Goal: Information Seeking & Learning: Learn about a topic

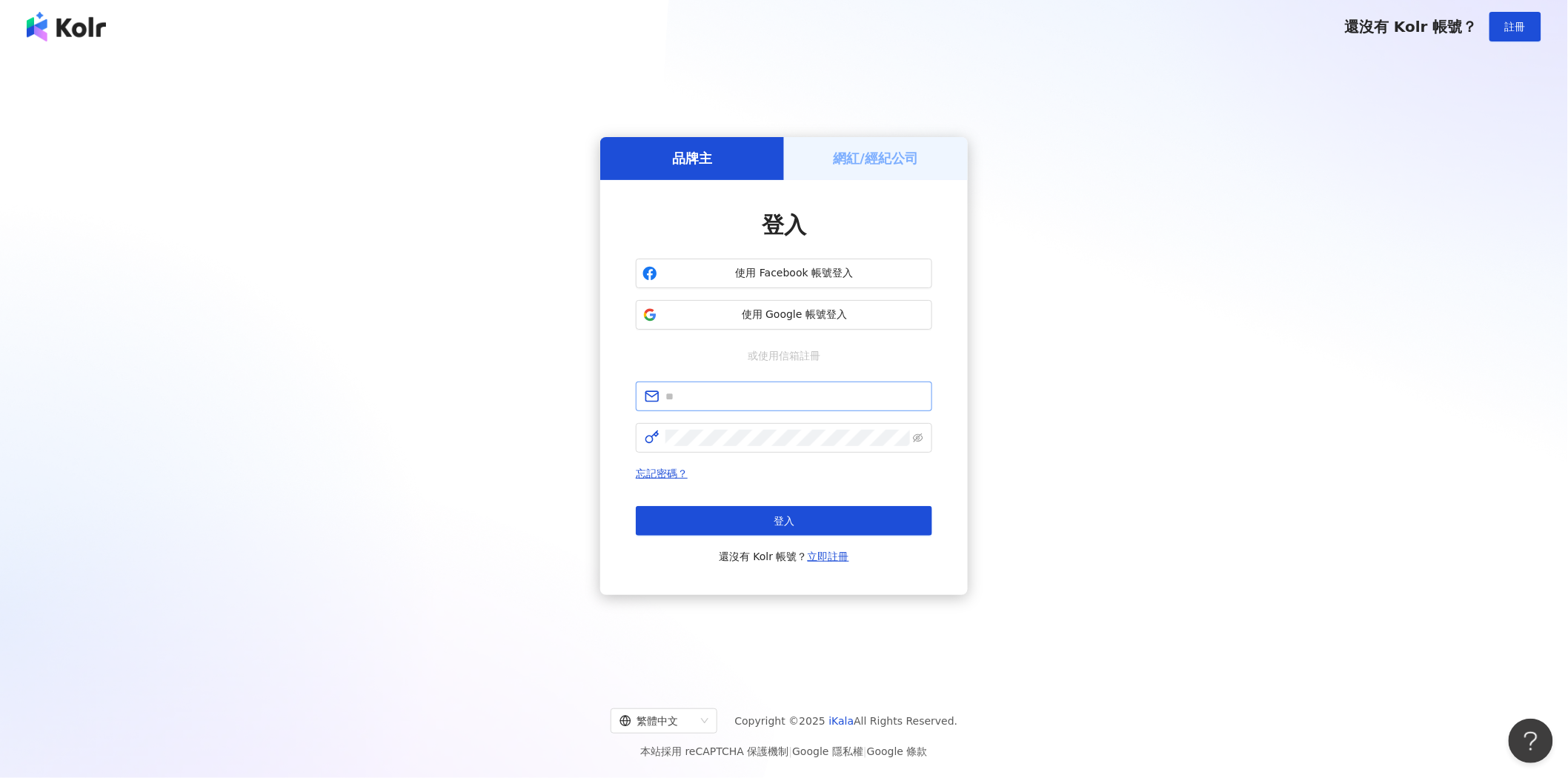
click at [709, 385] on span at bounding box center [784, 396] width 296 height 30
click at [707, 398] on input "text" at bounding box center [794, 396] width 258 height 16
drag, startPoint x: 714, startPoint y: 397, endPoint x: 782, endPoint y: 402, distance: 68.2
click at [782, 402] on input "**********" at bounding box center [794, 396] width 258 height 16
type input "**********"
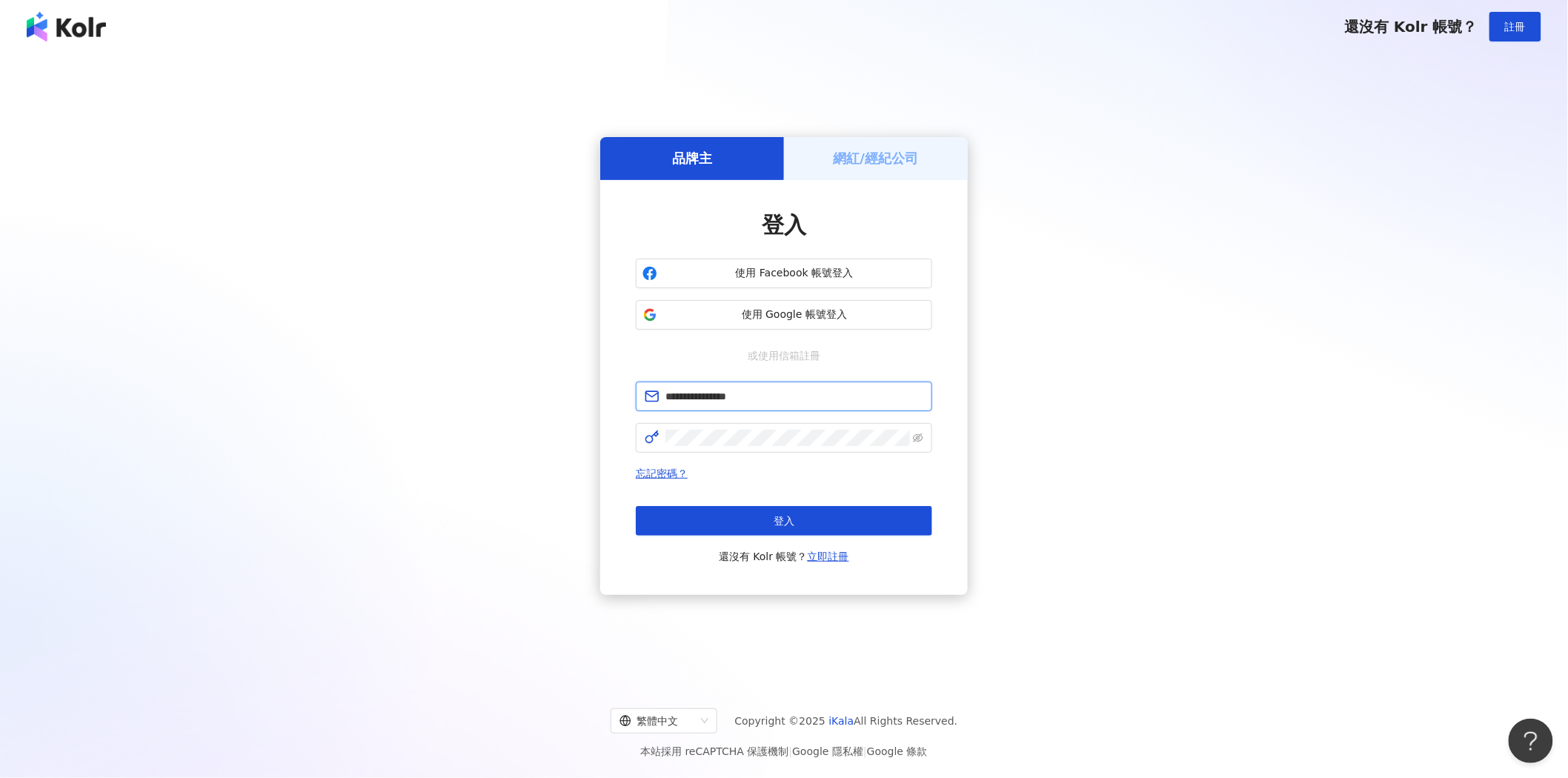
click at [798, 402] on input "**********" at bounding box center [794, 396] width 258 height 16
drag, startPoint x: 789, startPoint y: 402, endPoint x: 641, endPoint y: 397, distance: 148.1
click at [641, 397] on span "**********" at bounding box center [784, 396] width 296 height 30
click at [684, 393] on input "text" at bounding box center [794, 396] width 258 height 16
type input "**********"
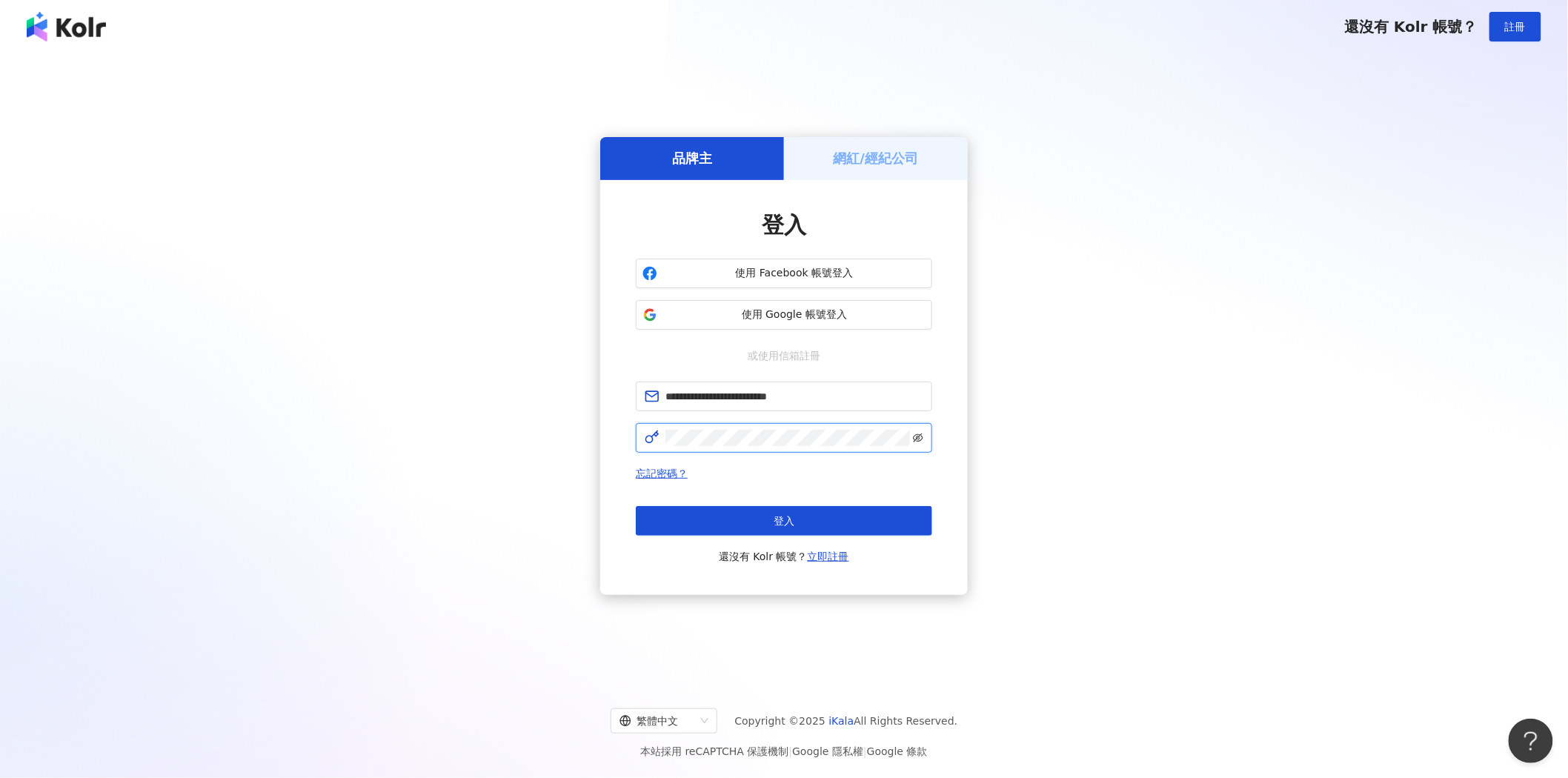
click at [923, 434] on icon "eye-invisible" at bounding box center [918, 437] width 10 height 10
click at [834, 515] on button "登入" at bounding box center [784, 521] width 296 height 30
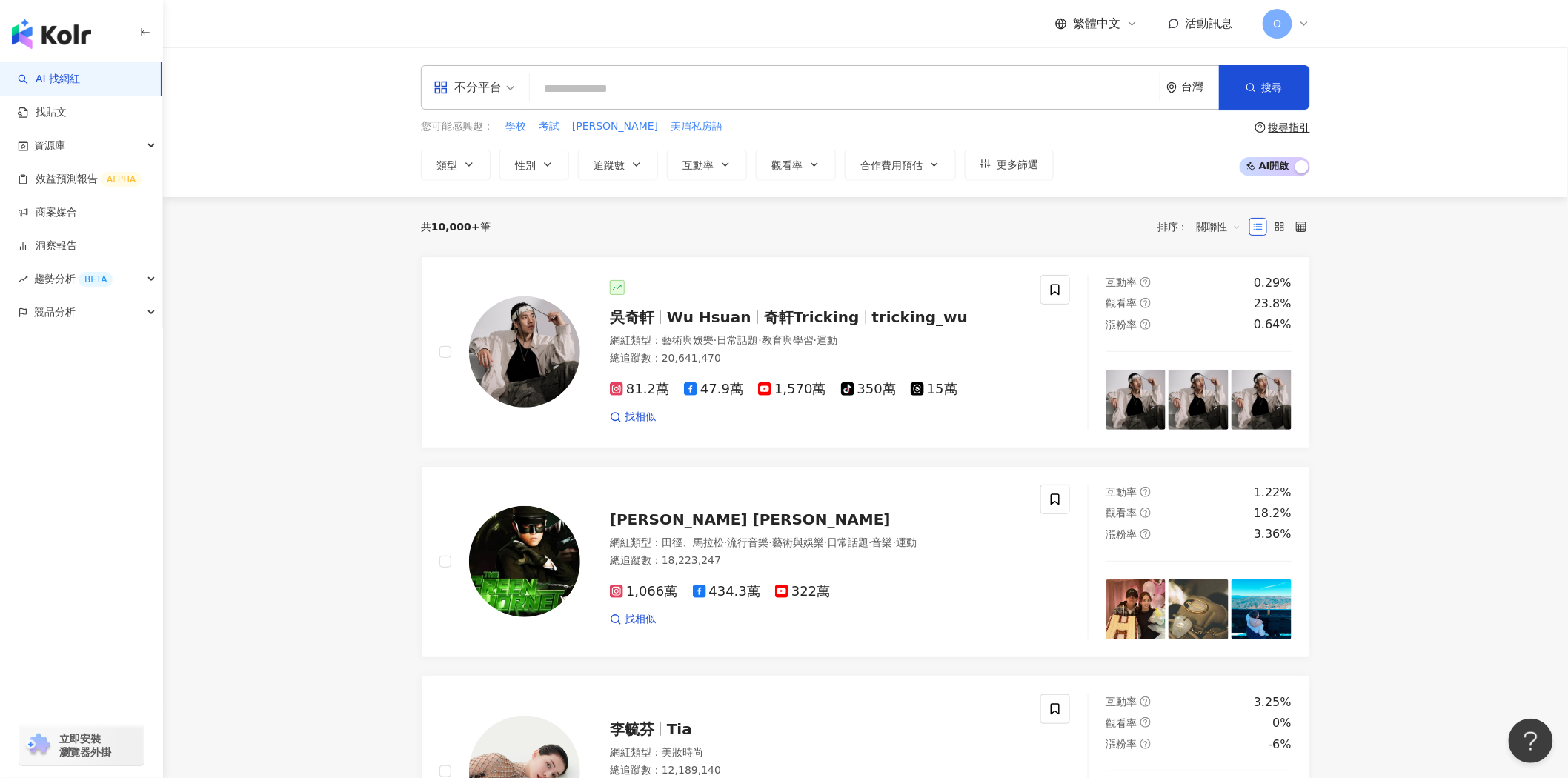
click at [674, 89] on input "search" at bounding box center [844, 89] width 618 height 28
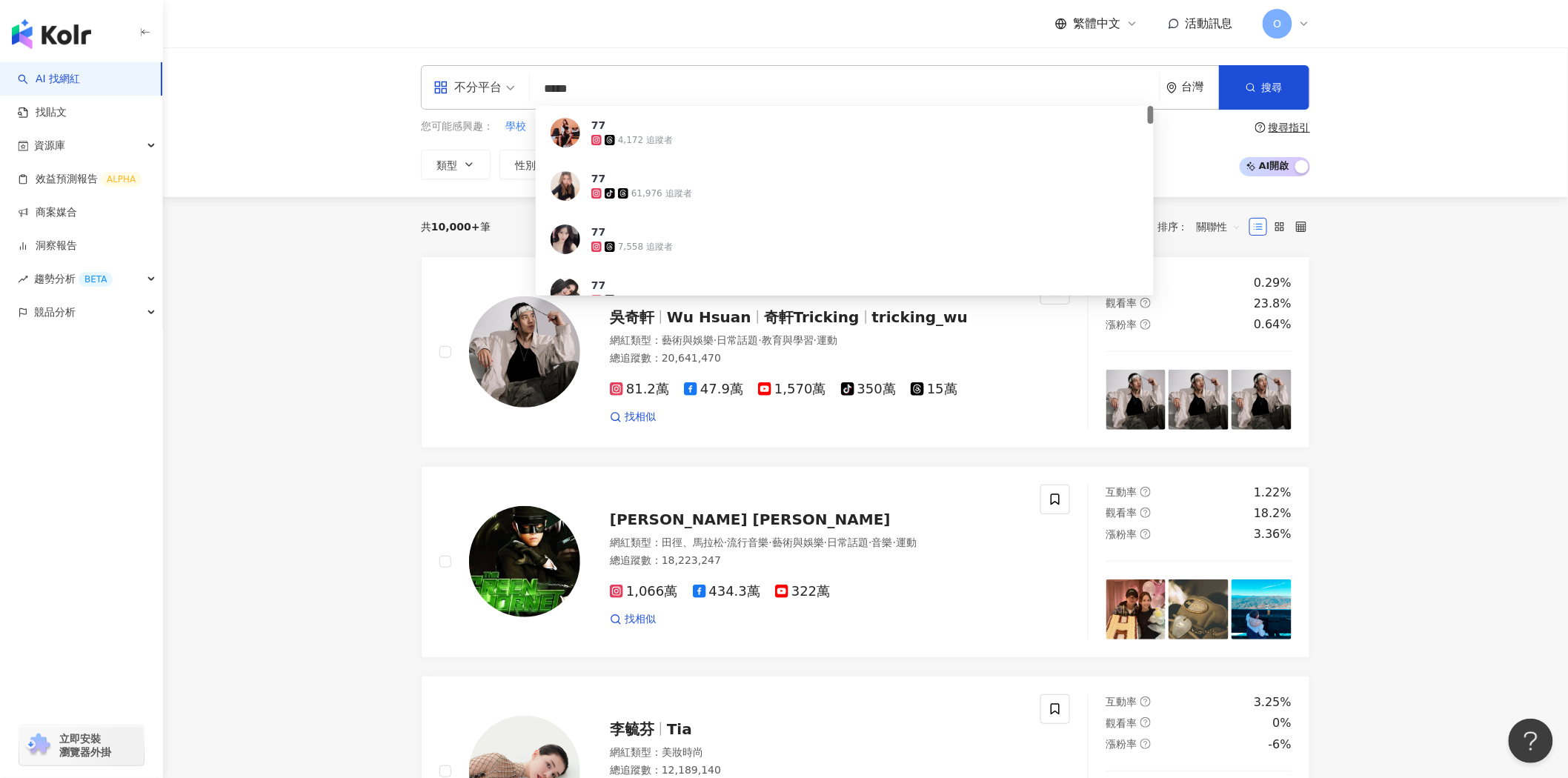
type input "****"
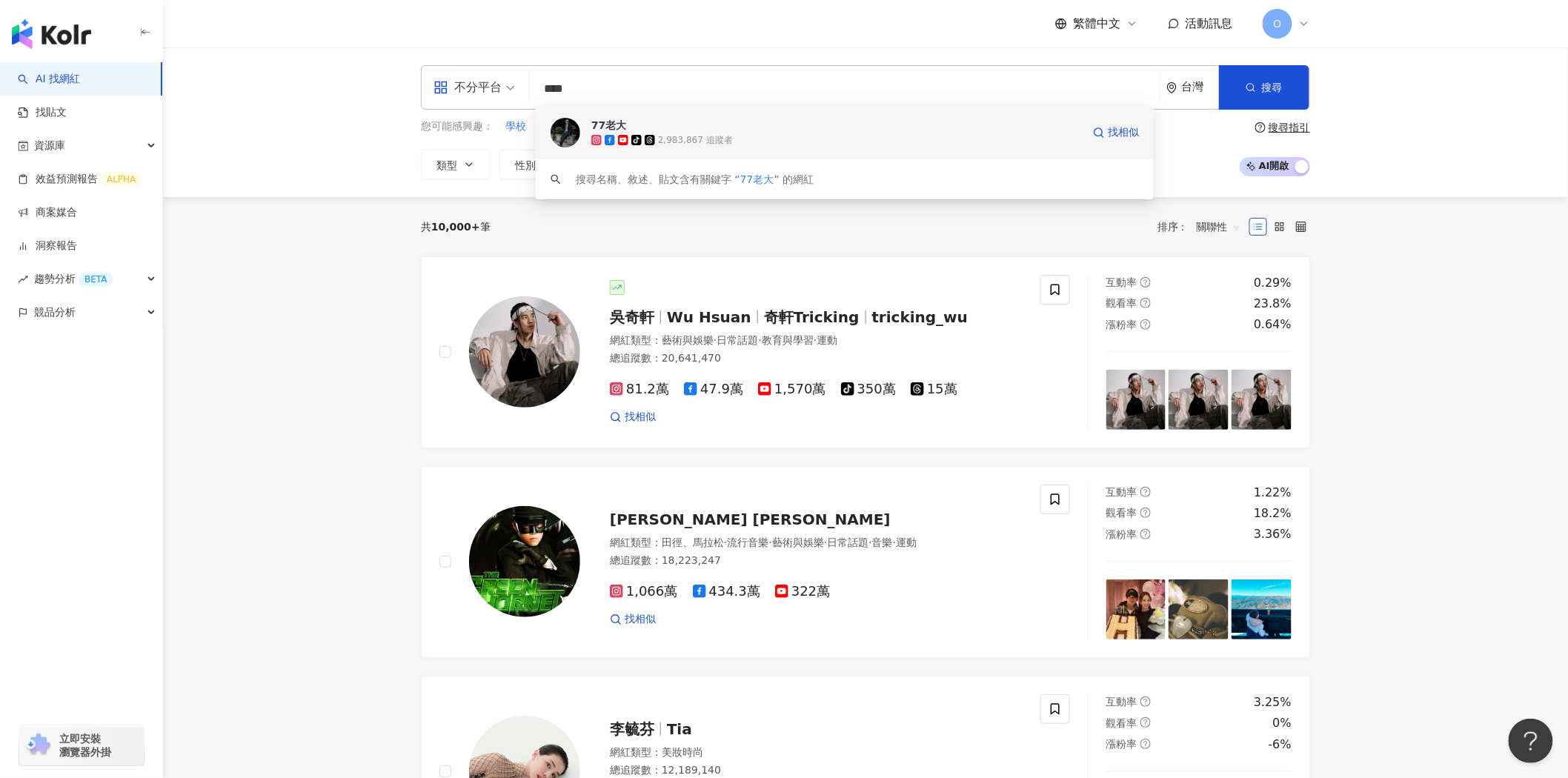
click at [713, 134] on div "2,983,867 追蹤者" at bounding box center [695, 140] width 75 height 13
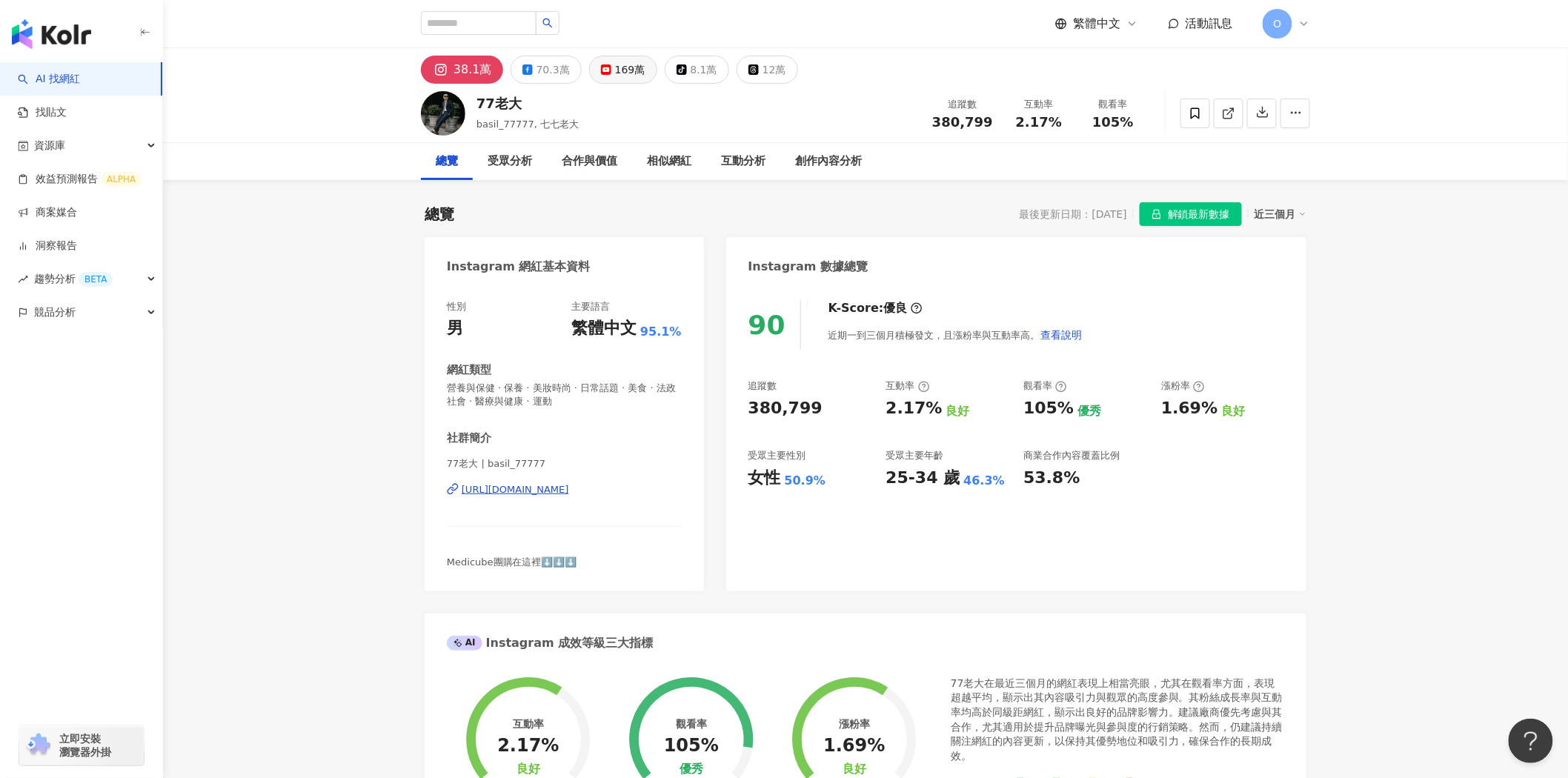
click at [615, 67] on div "169萬" at bounding box center [630, 70] width 31 height 20
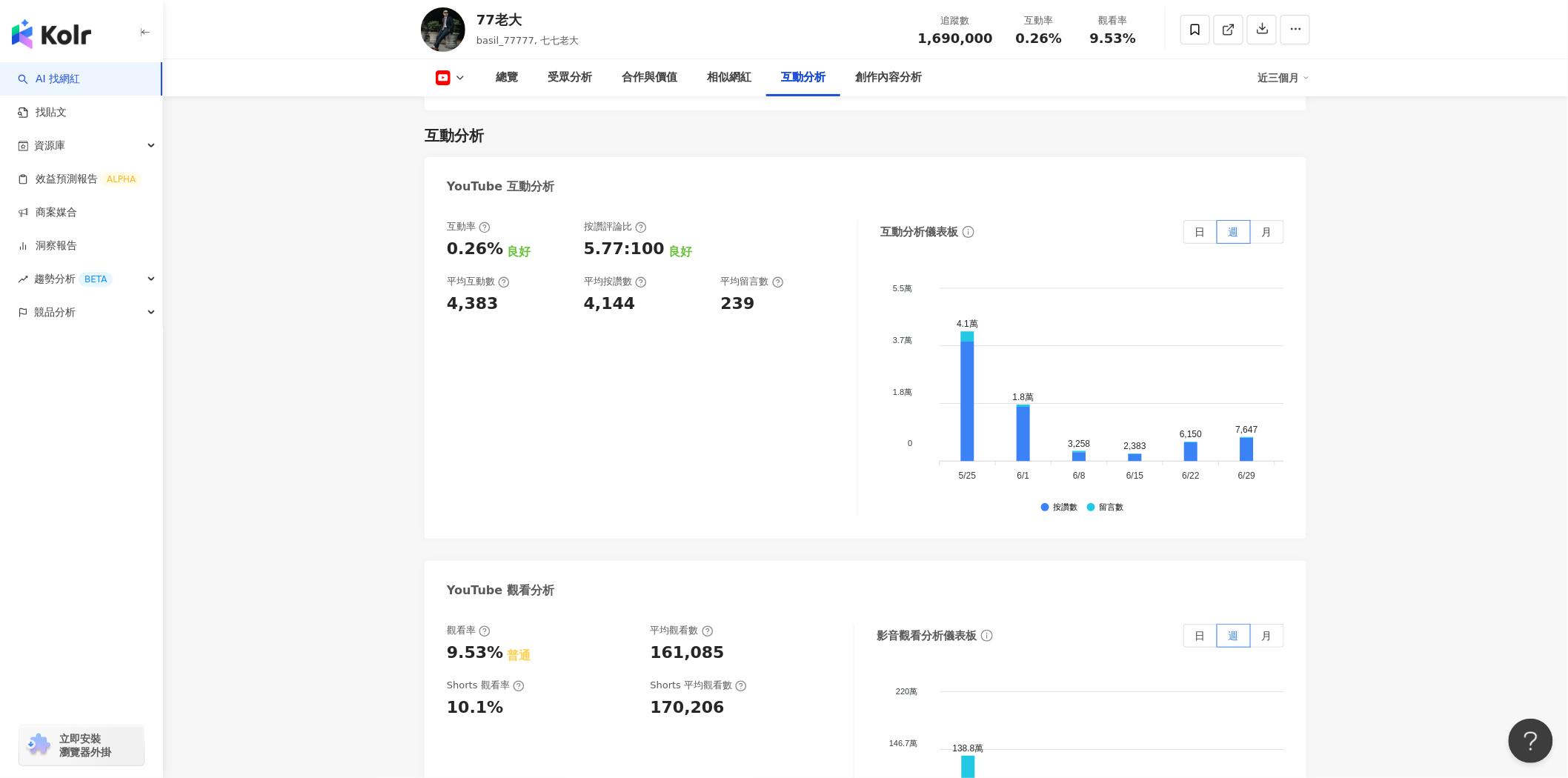
scroll to position [2553, 0]
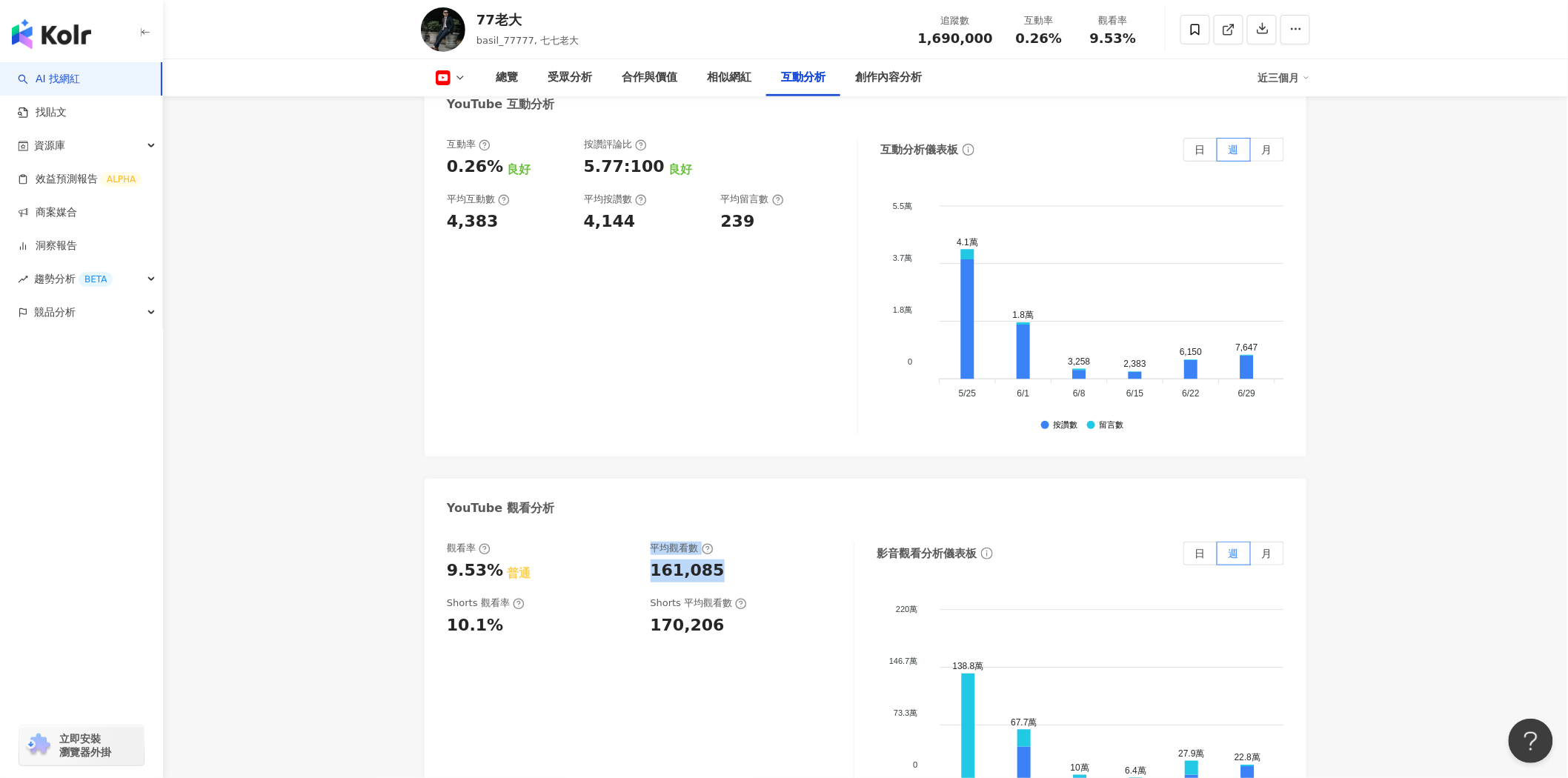
drag, startPoint x: 639, startPoint y: 574, endPoint x: 742, endPoint y: 583, distance: 103.4
click at [742, 582] on div "觀看率 9.53% 普通 平均觀看數 161,085" at bounding box center [642, 562] width 392 height 40
click at [730, 575] on div "161,085" at bounding box center [745, 570] width 189 height 23
drag, startPoint x: 717, startPoint y: 576, endPoint x: 652, endPoint y: 575, distance: 65.0
click at [652, 575] on div "161,085" at bounding box center [745, 570] width 189 height 23
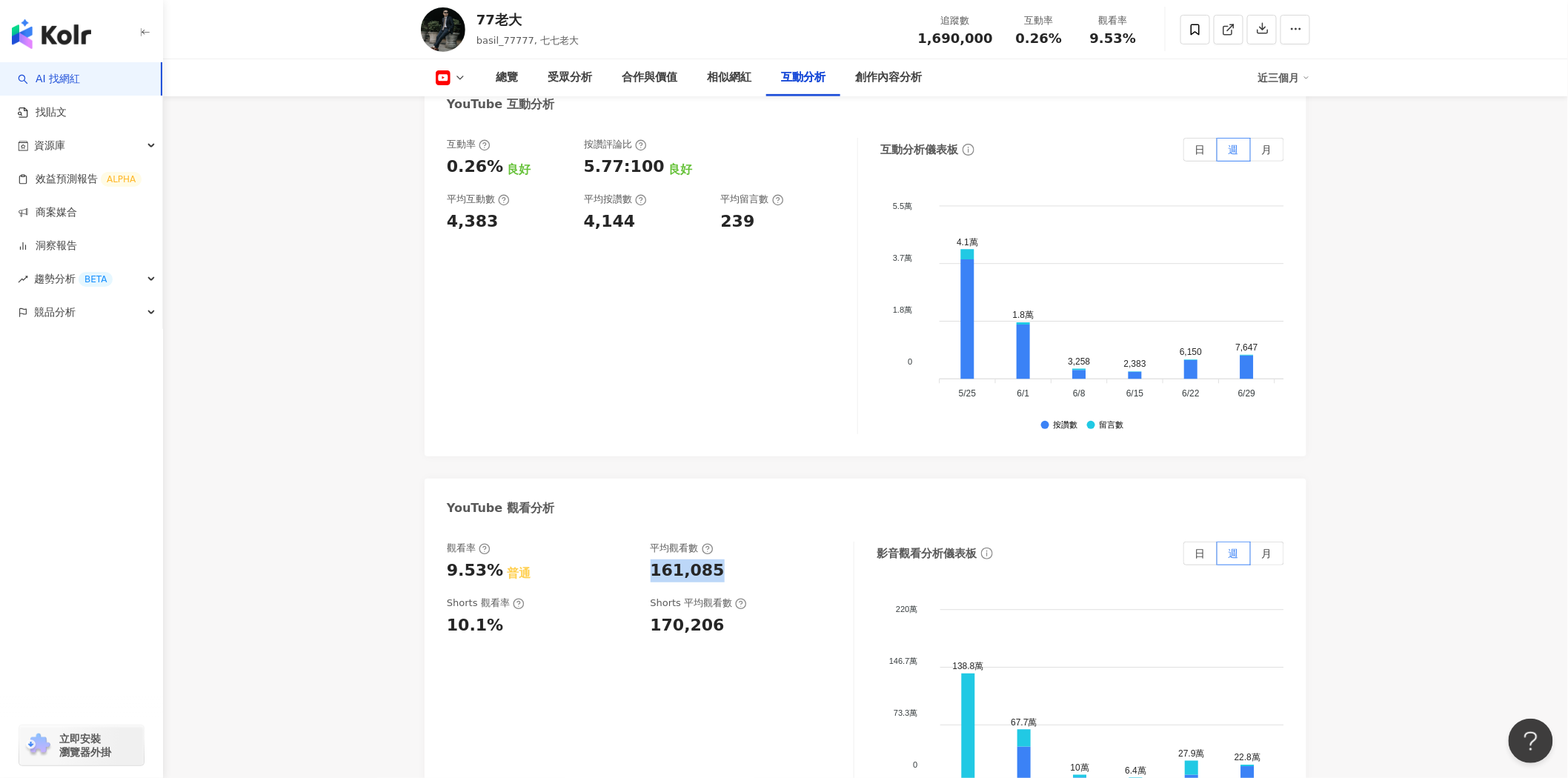
copy div "161,085"
click at [710, 552] on icon at bounding box center [707, 548] width 12 height 12
click at [706, 559] on div "平均觀看數 161,085" at bounding box center [745, 562] width 189 height 40
click at [706, 555] on icon at bounding box center [707, 548] width 12 height 12
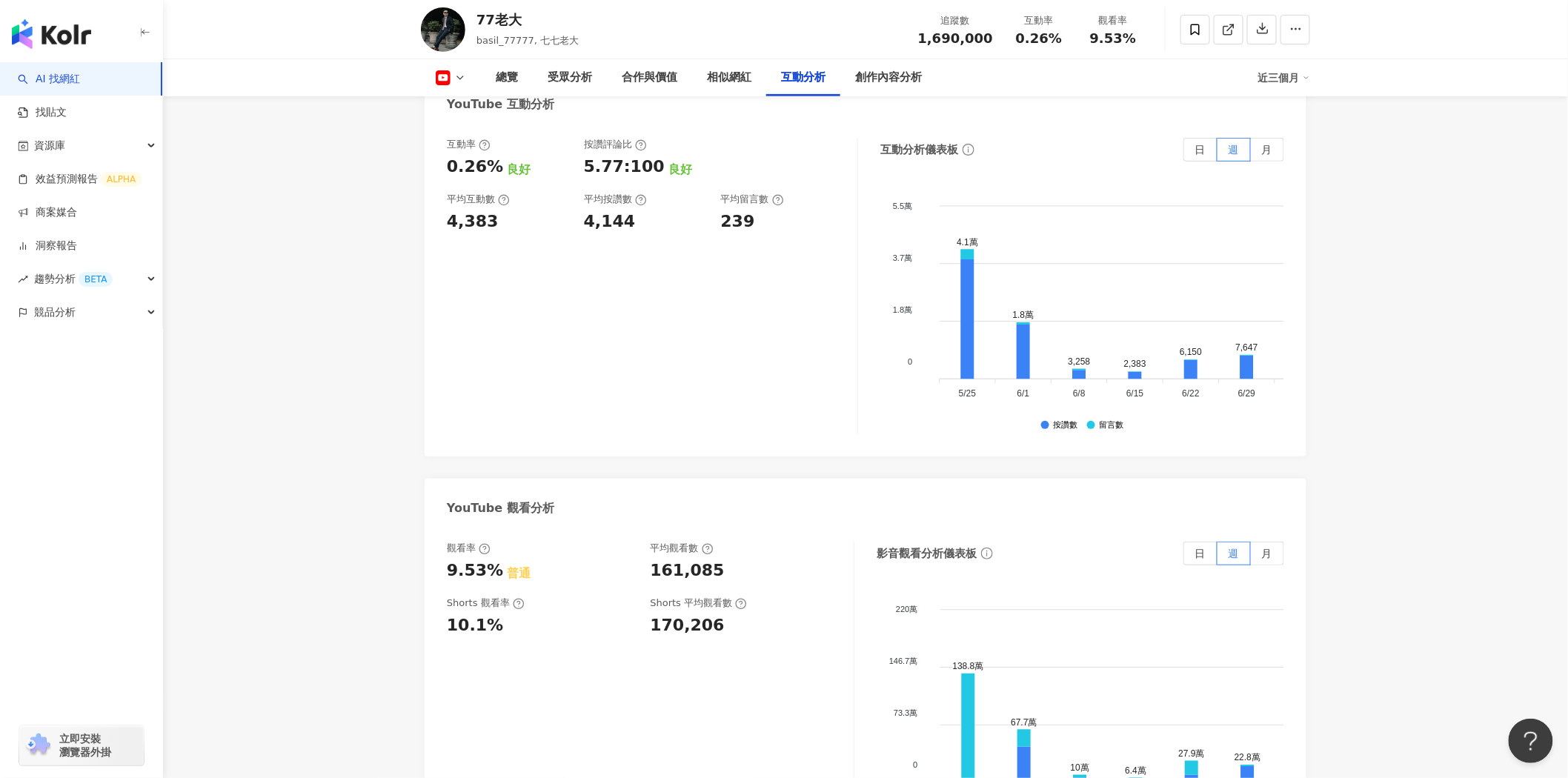
click at [764, 666] on div "觀看率 9.53% 普通 平均觀看數 161,085 Shorts 觀看率 10.1% Shorts 平均觀看數 170,206" at bounding box center [650, 690] width 407 height 296
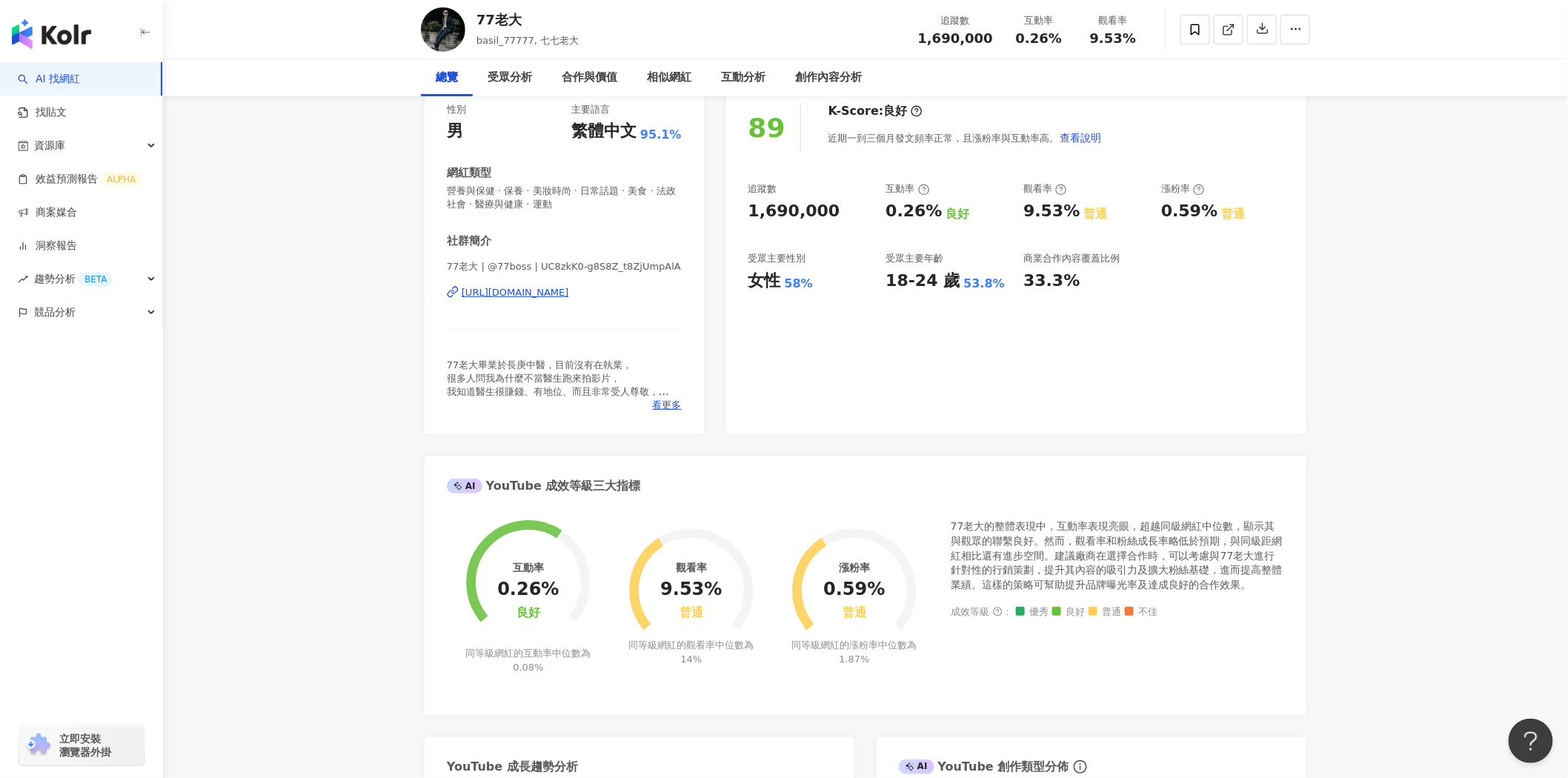
scroll to position [0, 0]
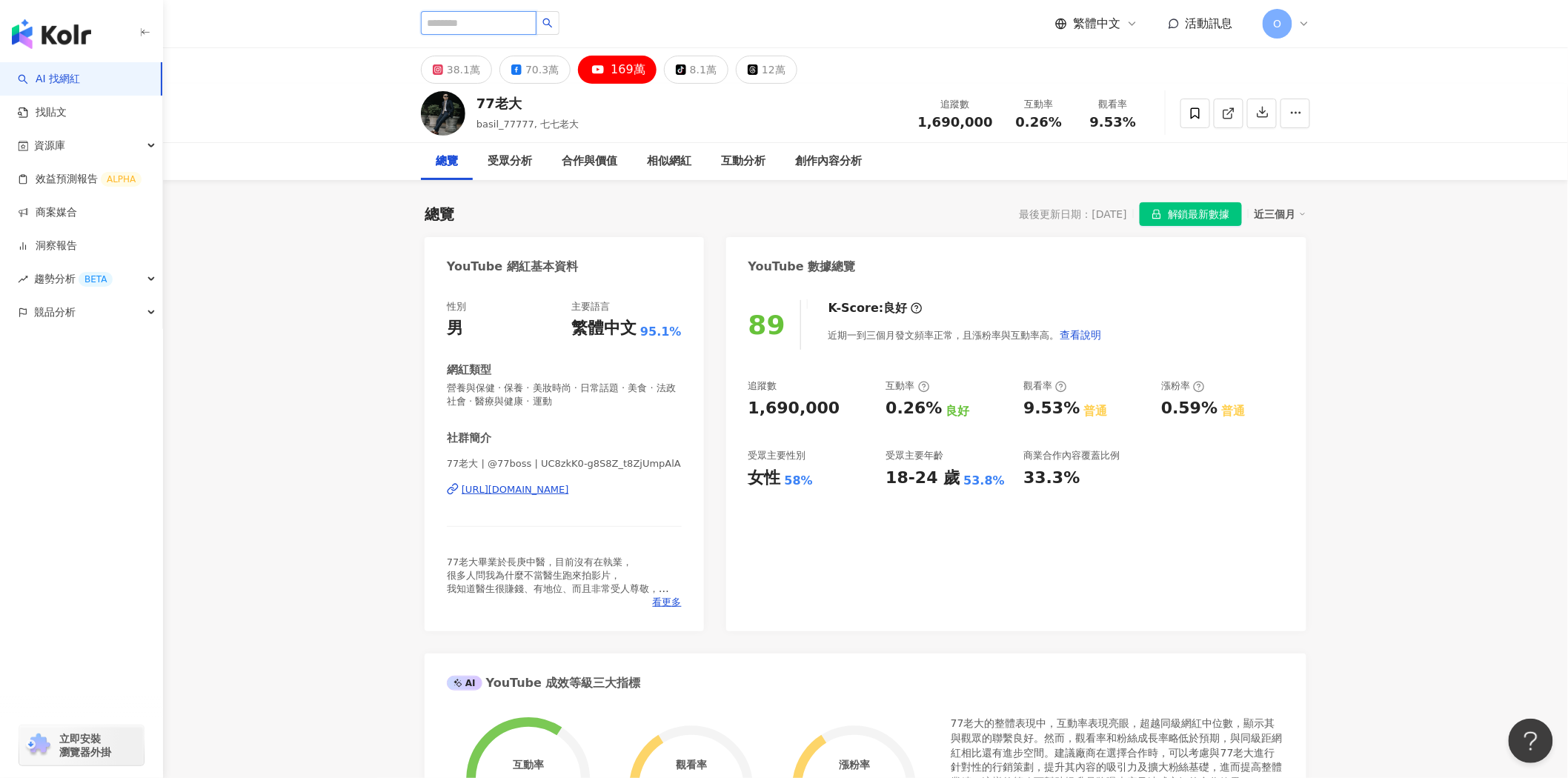
click at [473, 27] on input "search" at bounding box center [479, 23] width 116 height 24
type input "*"
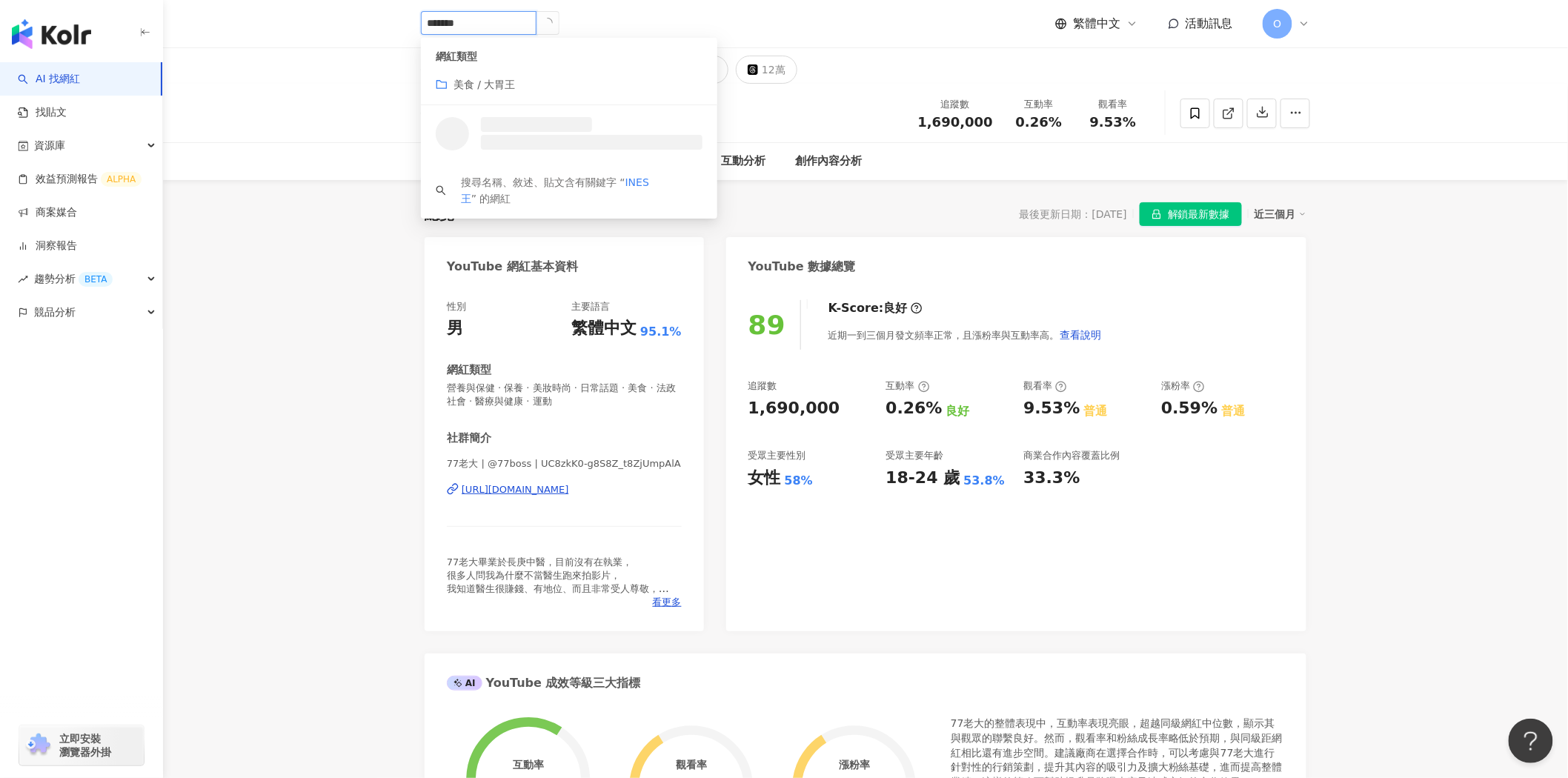
type input "*******"
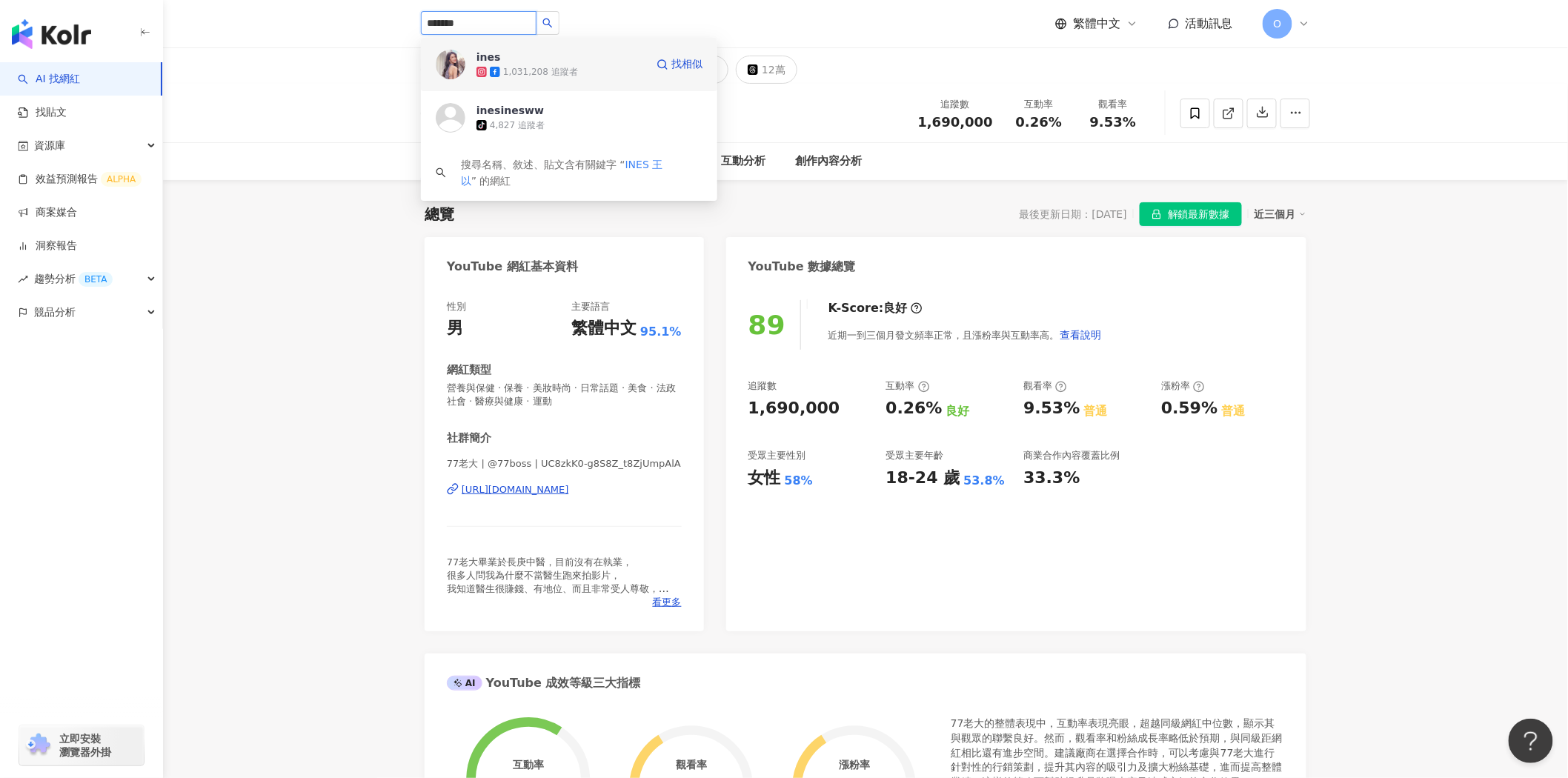
click at [522, 76] on div "1,031,208 追蹤者" at bounding box center [540, 72] width 75 height 13
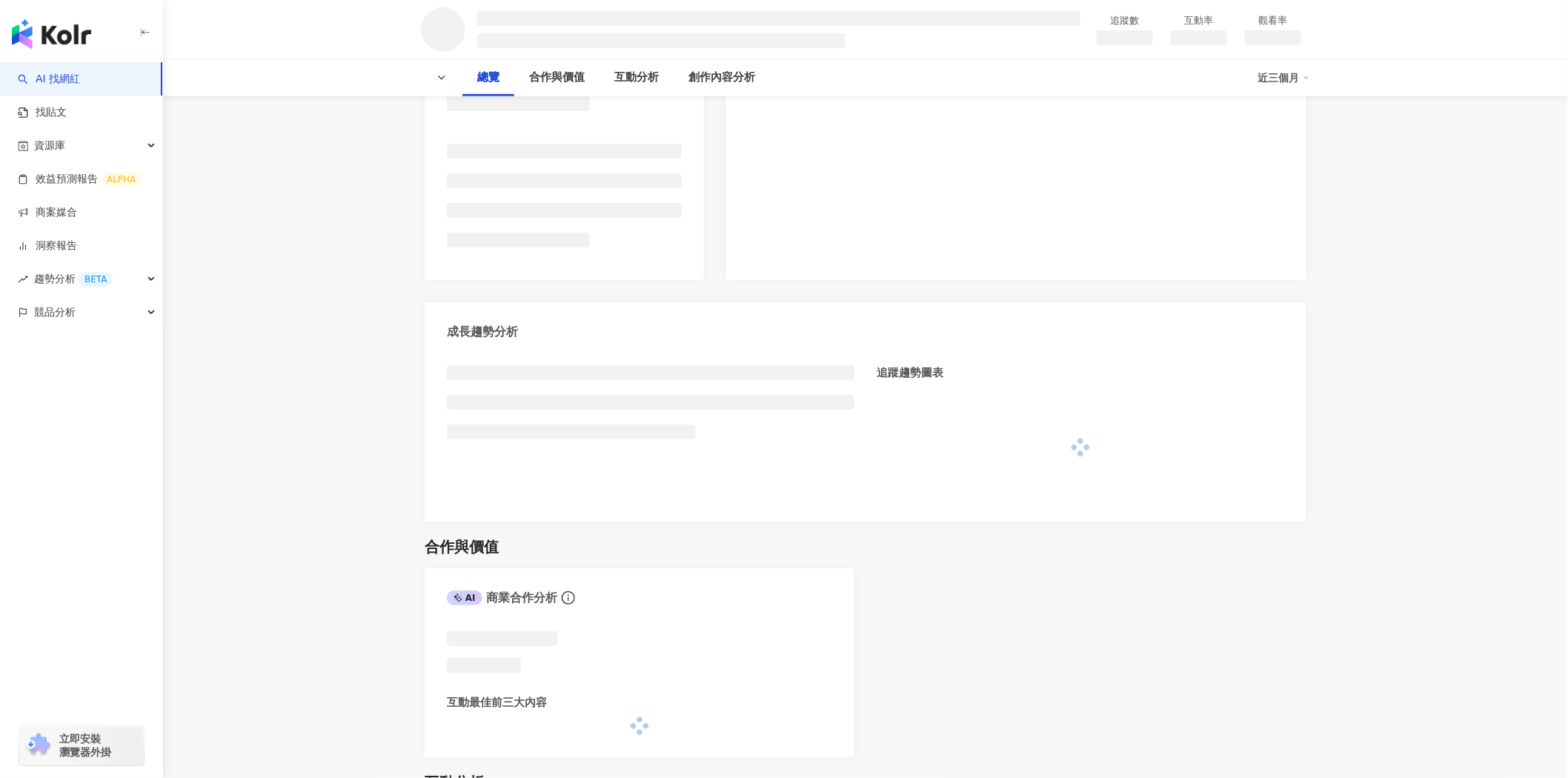
scroll to position [309, 0]
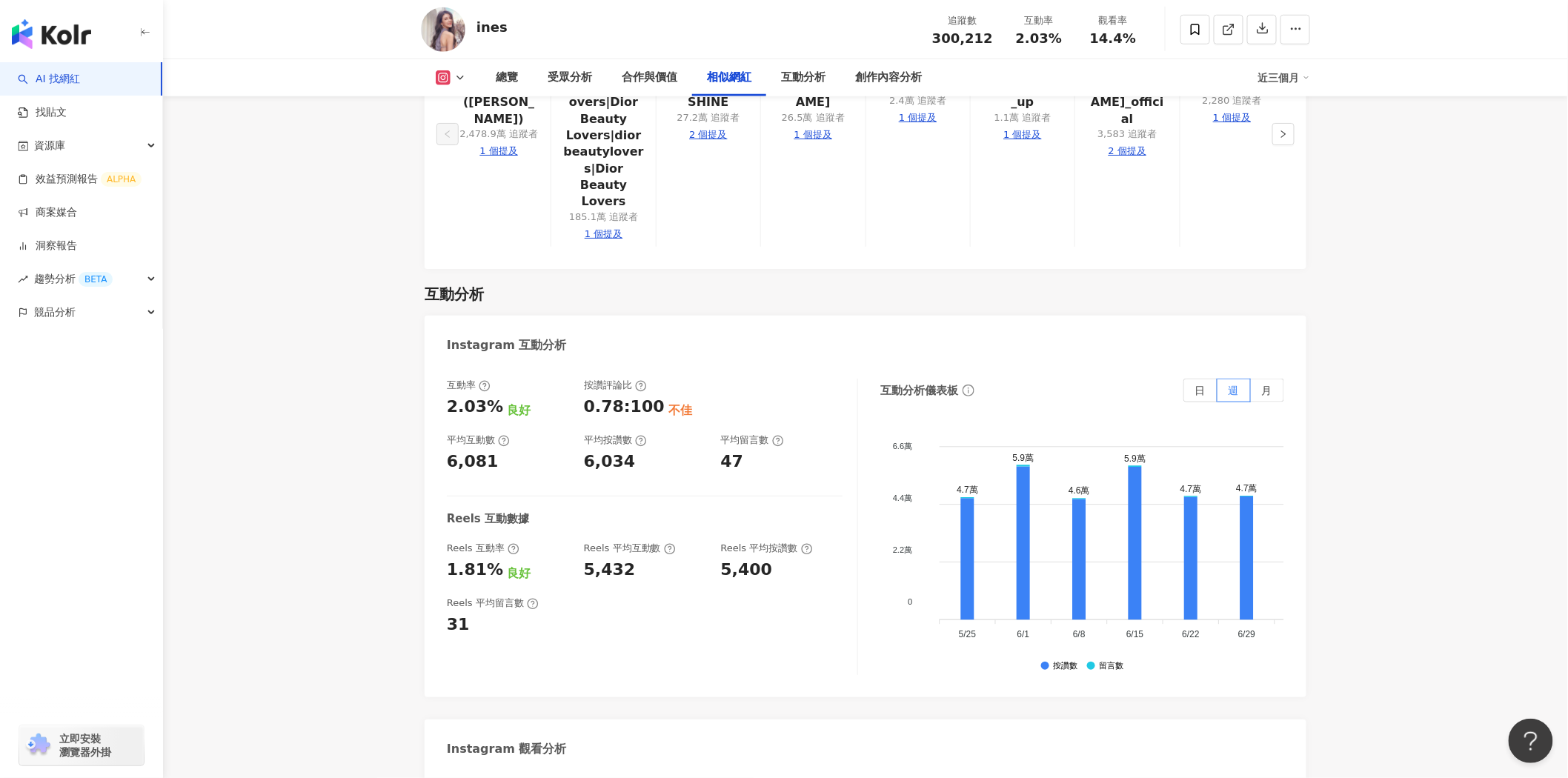
scroll to position [3376, 0]
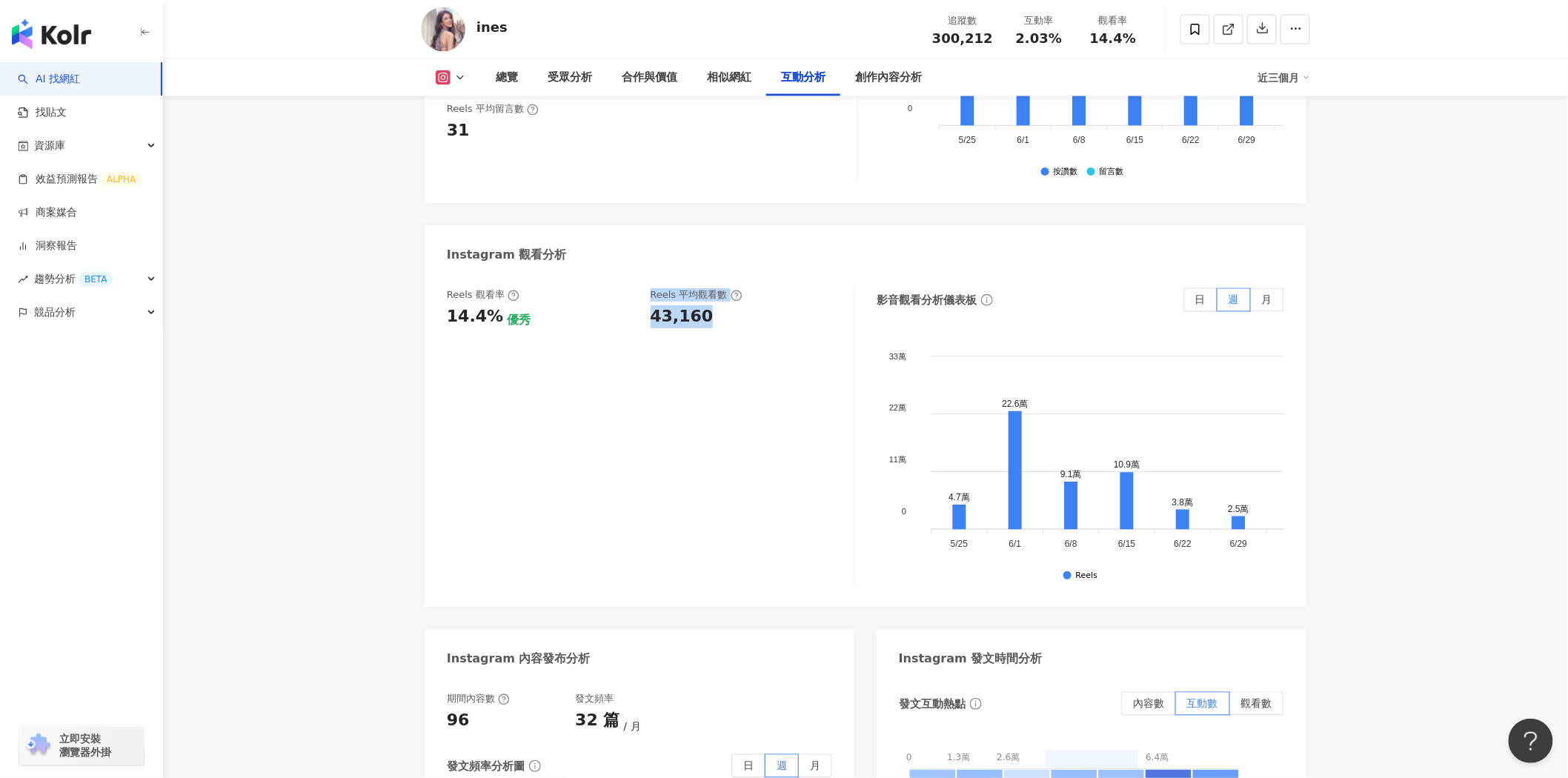
drag, startPoint x: 641, startPoint y: 285, endPoint x: 724, endPoint y: 286, distance: 83.0
click at [724, 288] on div "Reels 觀看率 14.4% 優秀 Reels 平均觀看數 43,160" at bounding box center [642, 308] width 392 height 40
click at [694, 306] on div "43,160" at bounding box center [682, 317] width 63 height 23
click at [732, 290] on icon at bounding box center [736, 295] width 12 height 12
drag, startPoint x: 722, startPoint y: 284, endPoint x: 635, endPoint y: 276, distance: 87.4
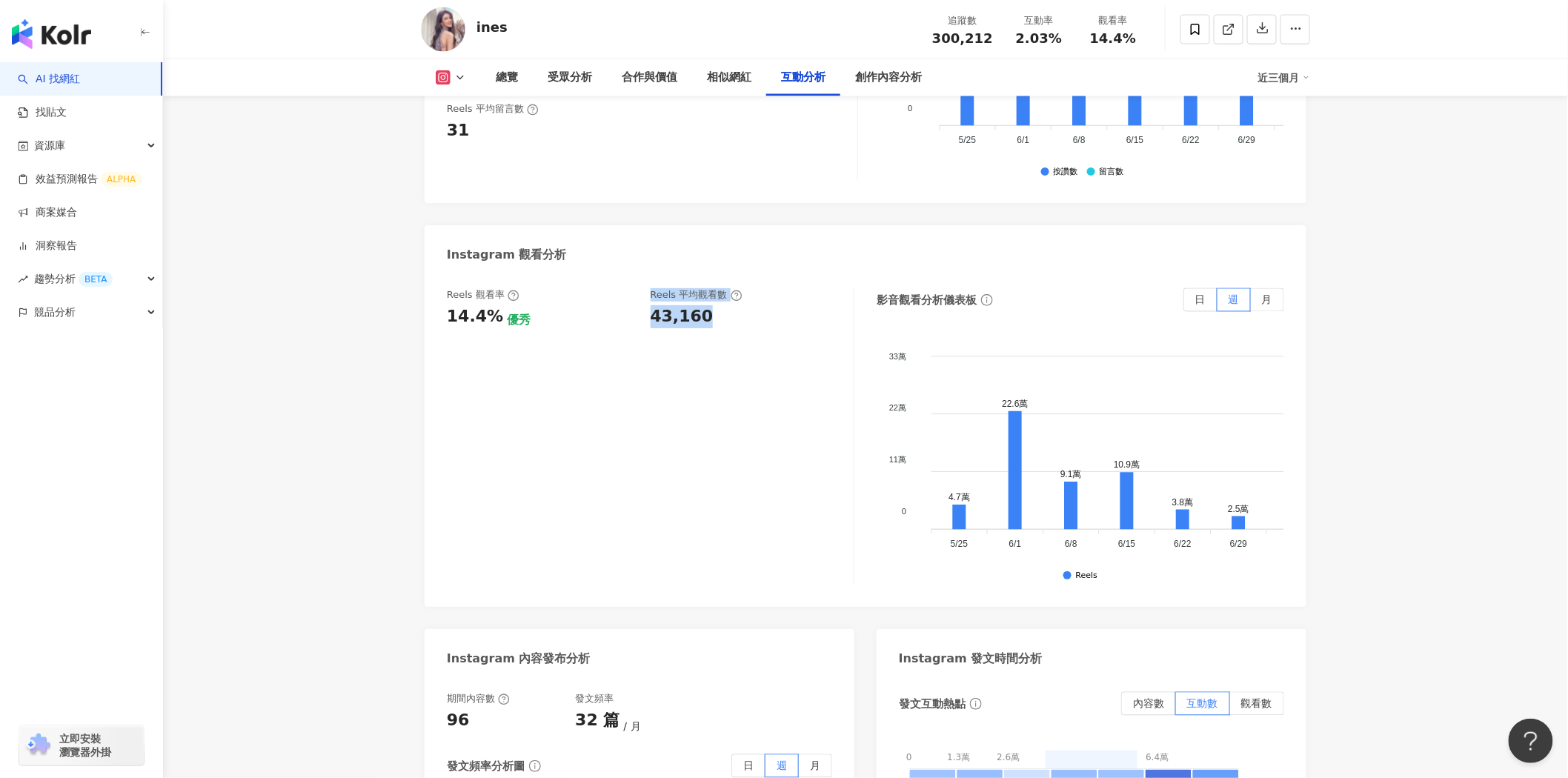
click at [635, 288] on div "Reels 觀看率 14.4% 優秀 Reels 平均觀看數 43,160" at bounding box center [642, 308] width 392 height 40
click at [697, 306] on div "43,160" at bounding box center [682, 317] width 63 height 23
click at [708, 306] on div "43,160" at bounding box center [745, 317] width 189 height 23
drag, startPoint x: 650, startPoint y: 284, endPoint x: 709, endPoint y: 289, distance: 59.2
click at [709, 306] on div "43,160" at bounding box center [745, 317] width 189 height 23
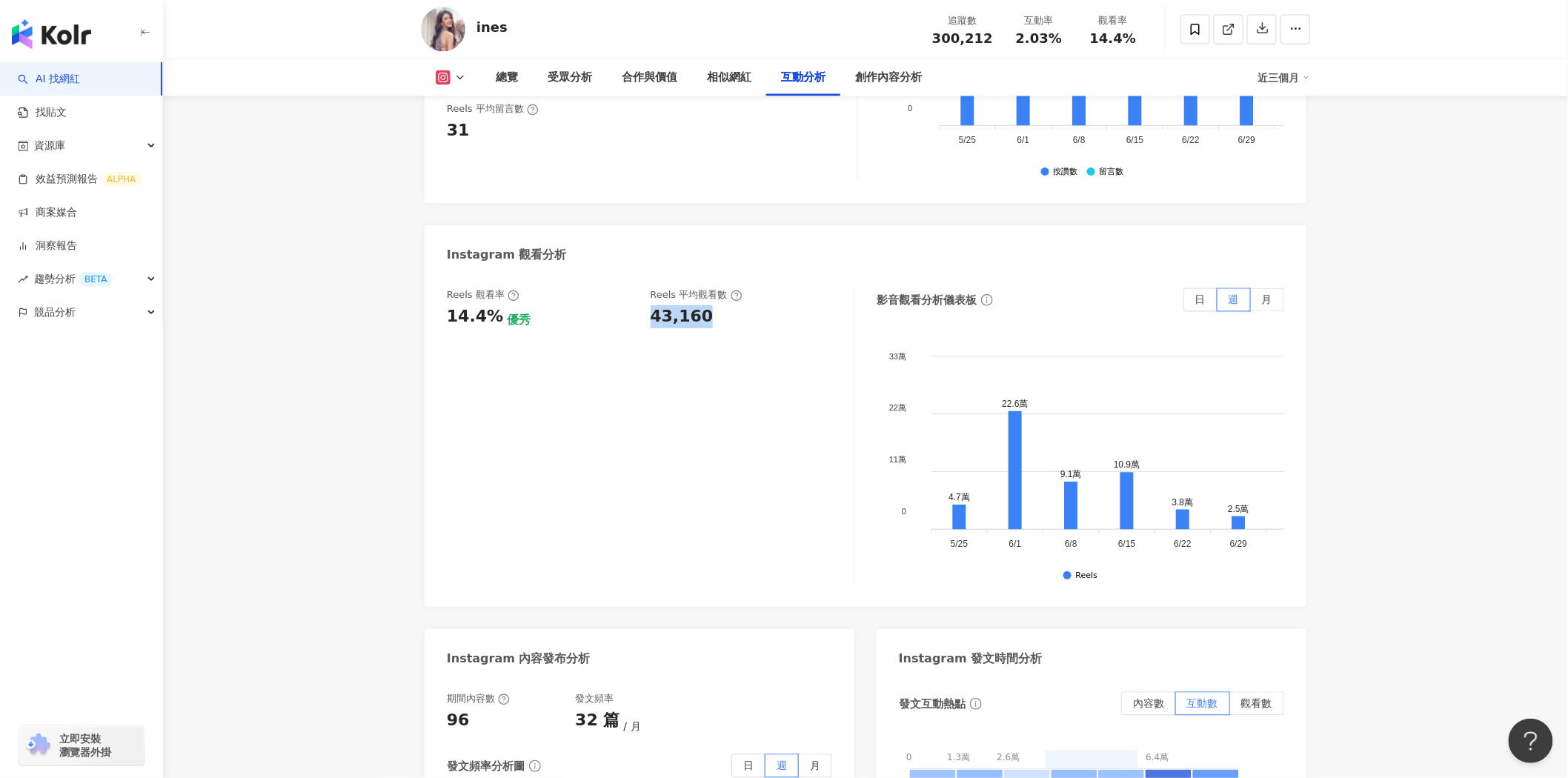
copy div "43,160"
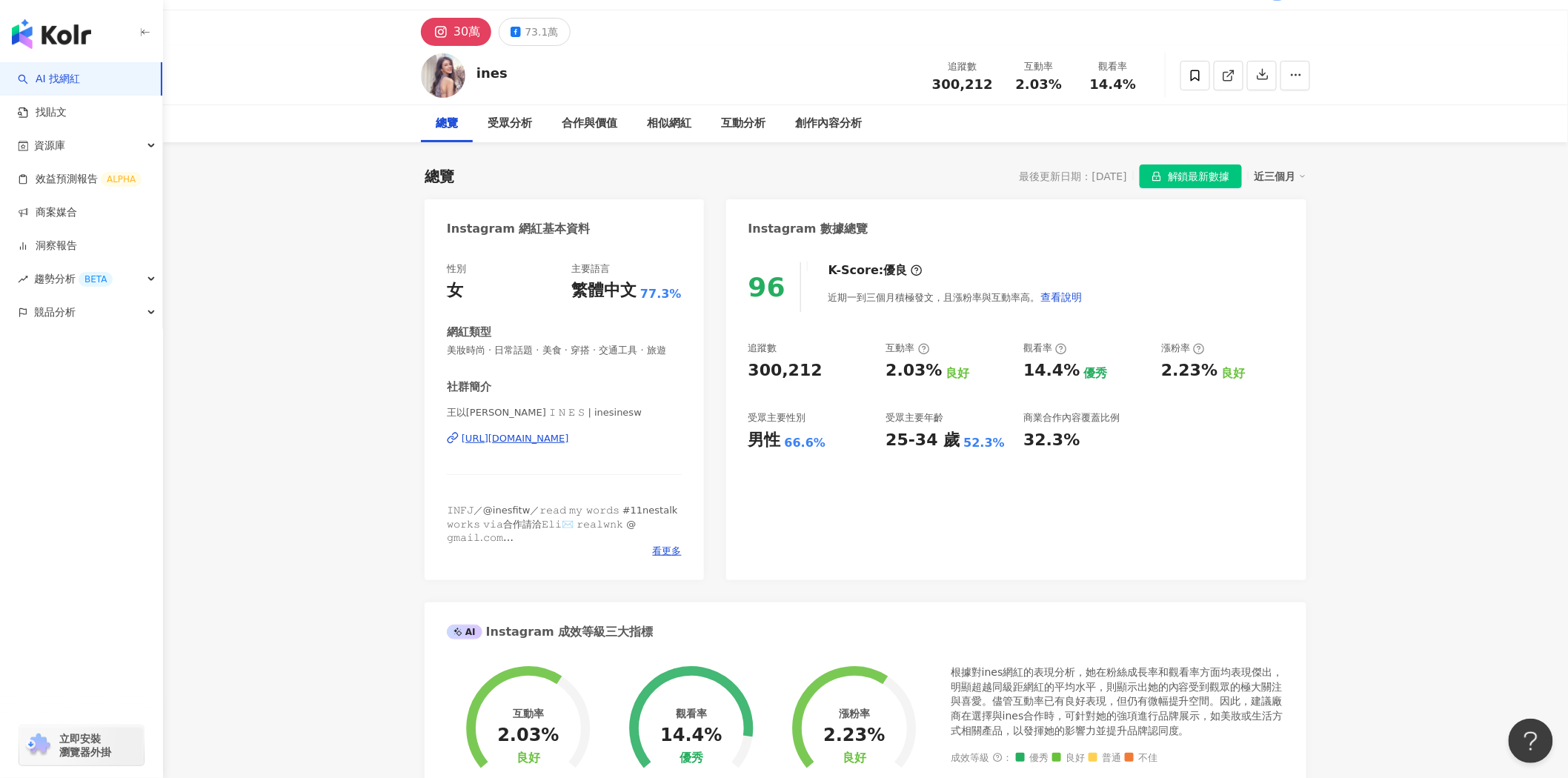
scroll to position [0, 0]
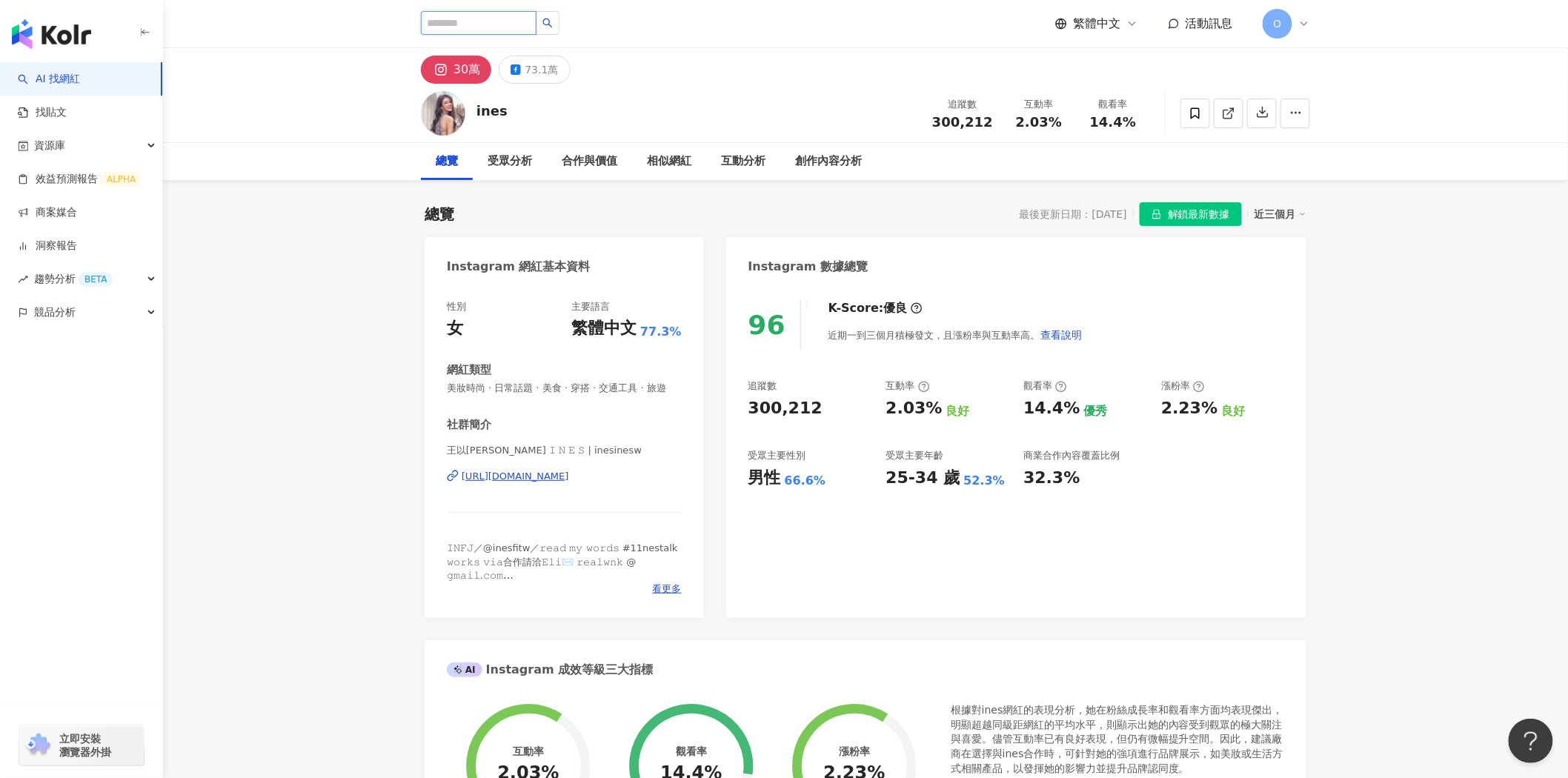
click at [469, 20] on input "search" at bounding box center [479, 23] width 116 height 24
type input "**"
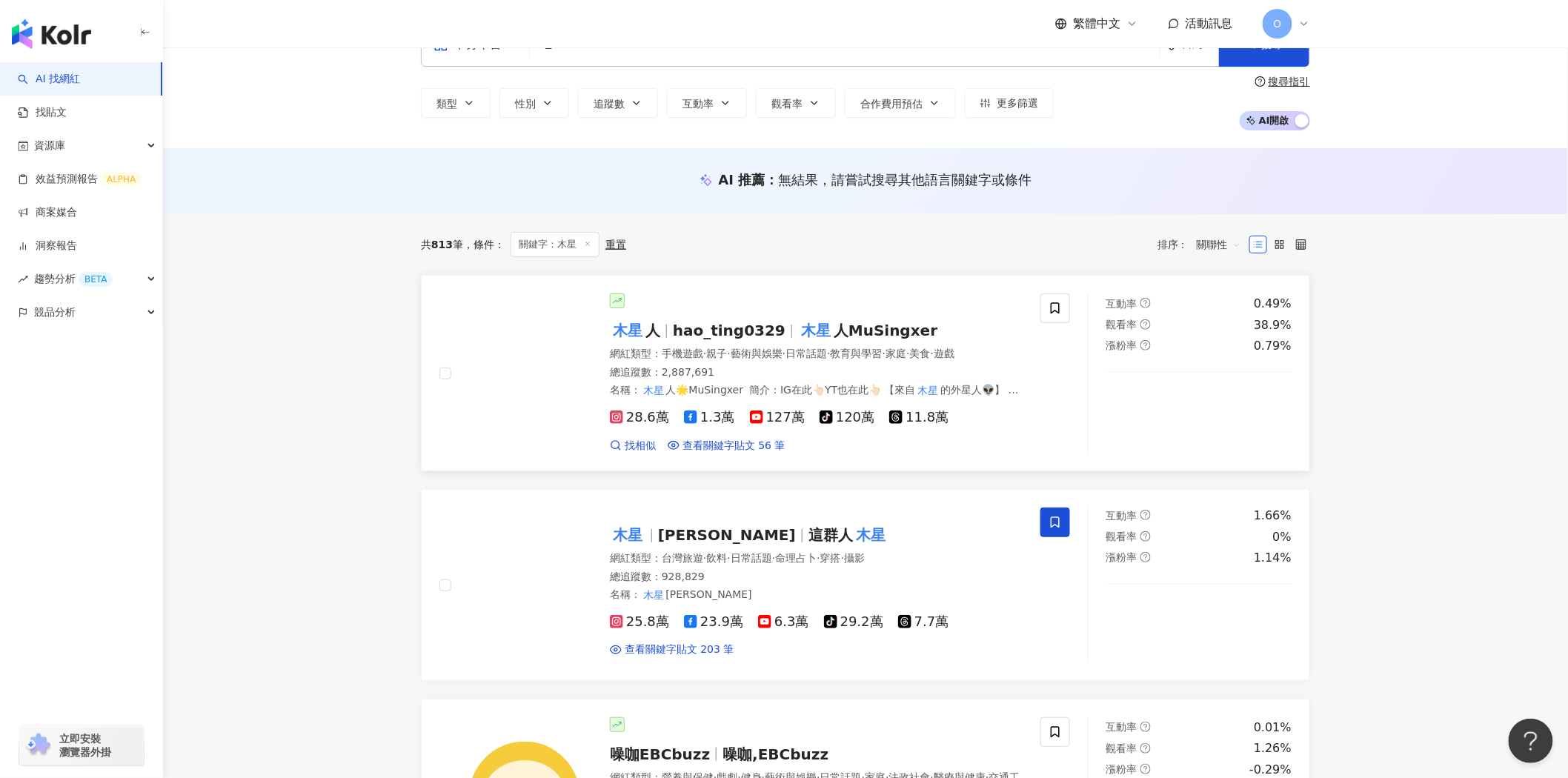
scroll to position [82, 0]
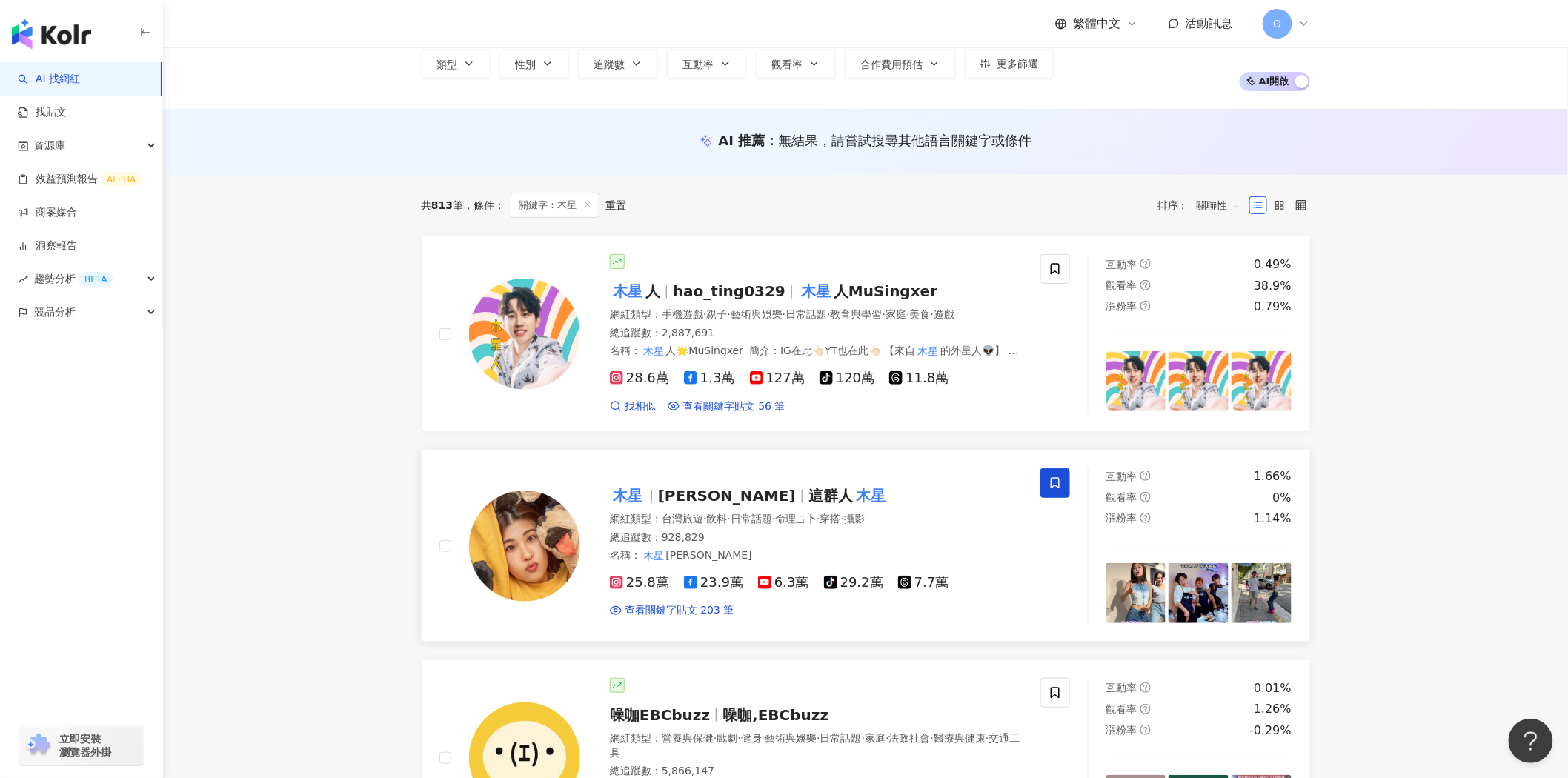
click at [712, 505] on span "林牧昕" at bounding box center [733, 496] width 150 height 18
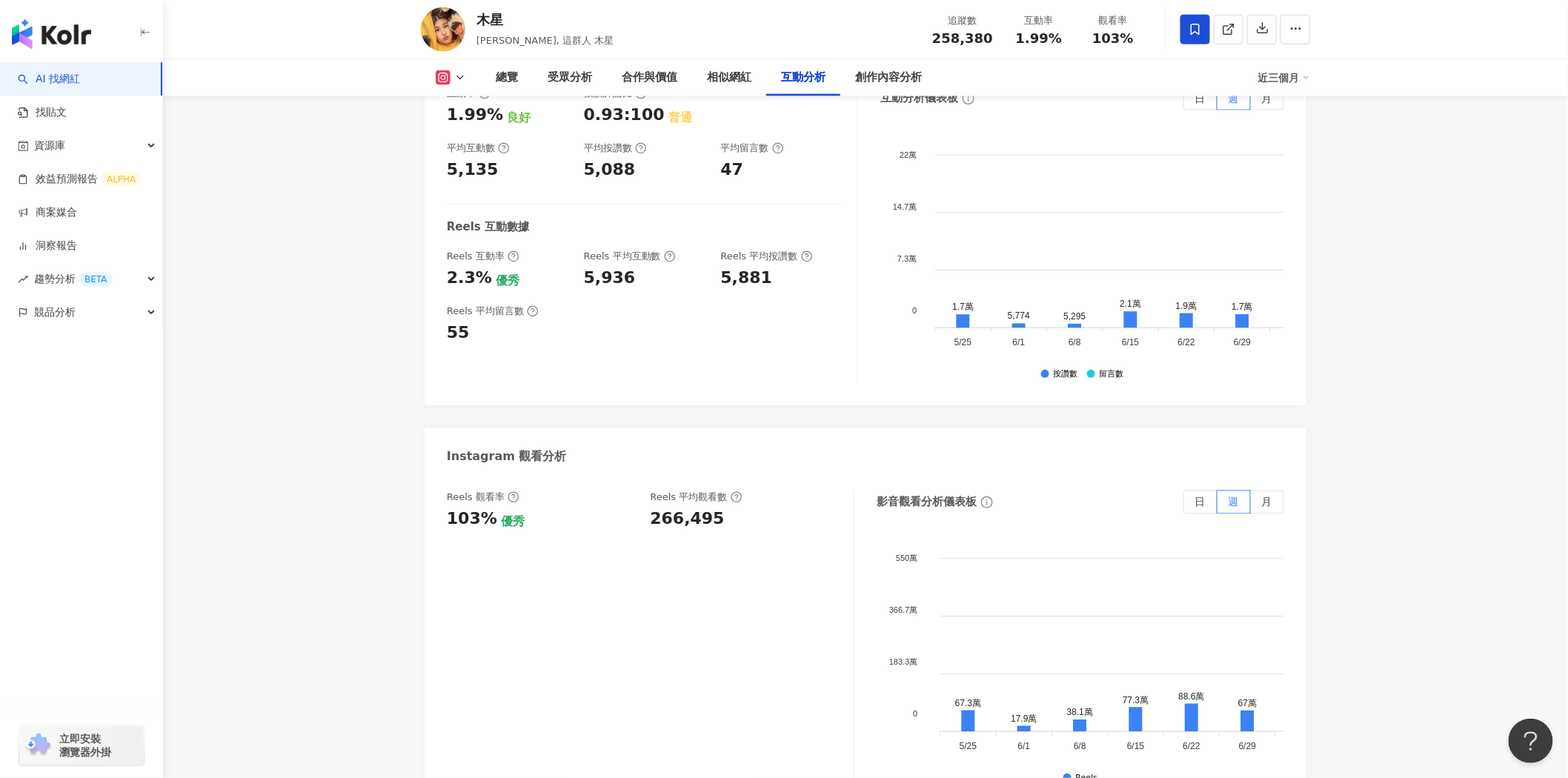
scroll to position [3294, 0]
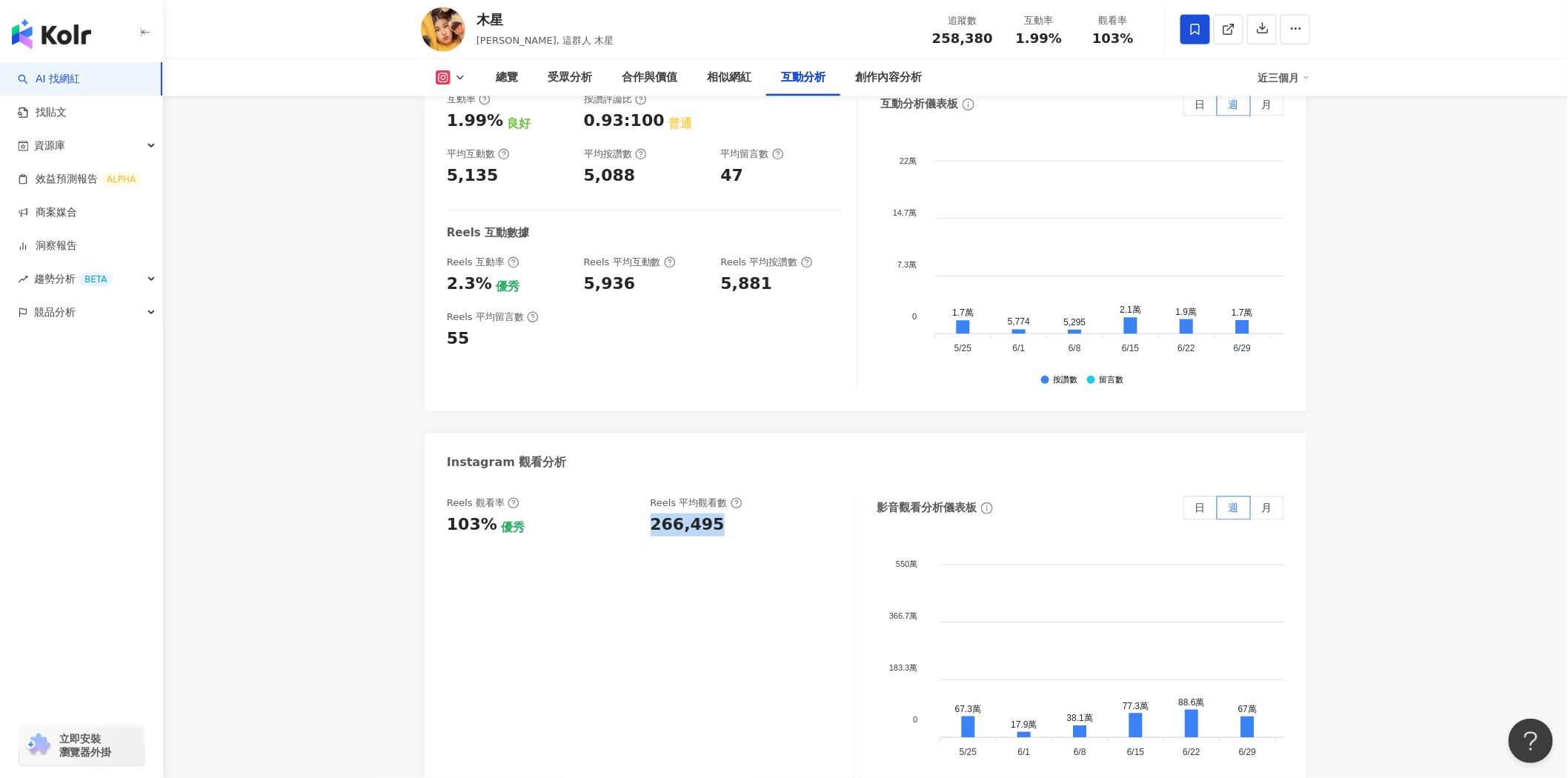
drag, startPoint x: 652, startPoint y: 337, endPoint x: 724, endPoint y: 339, distance: 72.0
click at [724, 514] on div "266,495" at bounding box center [745, 525] width 189 height 23
copy div "266,495"
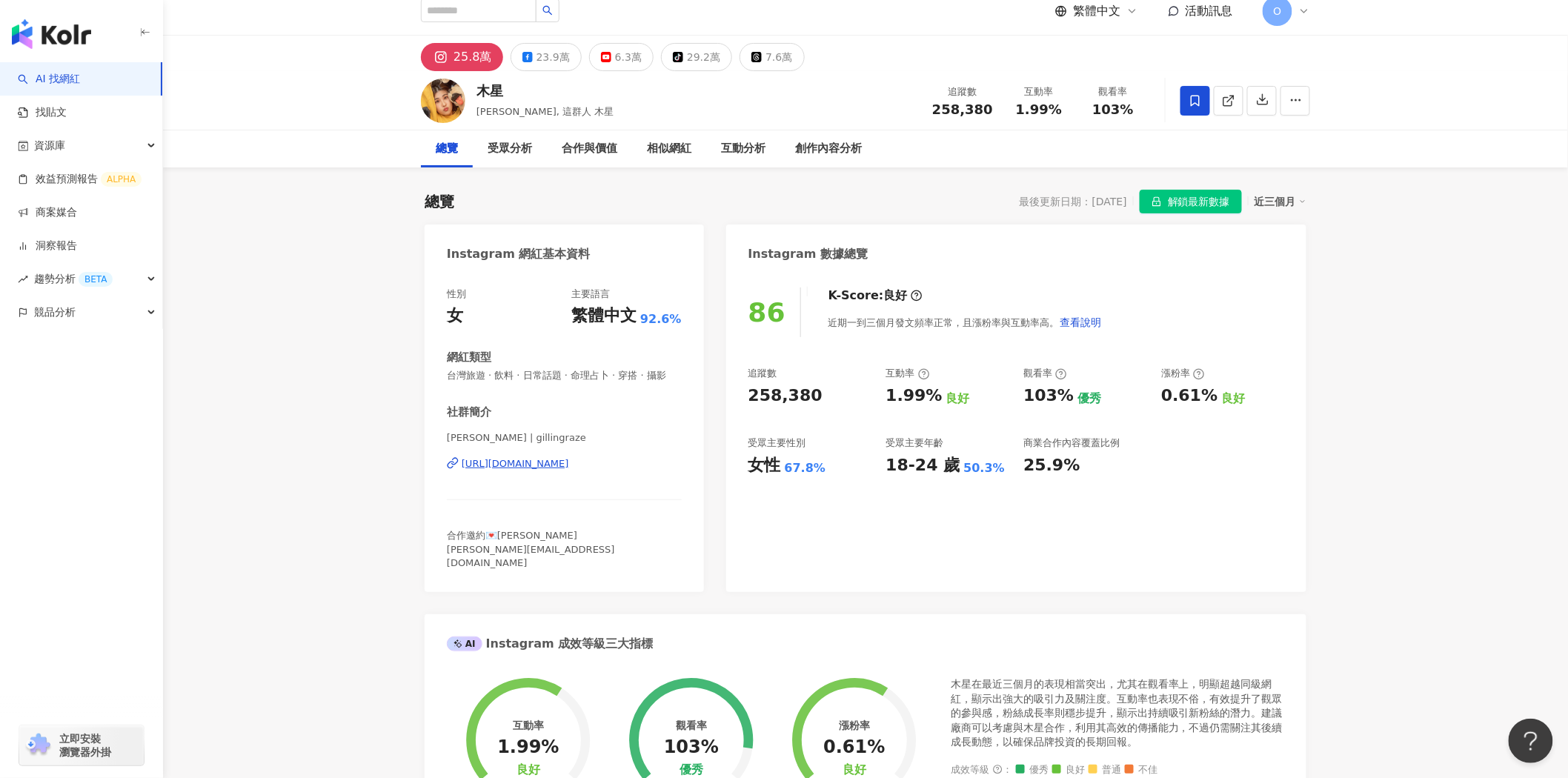
scroll to position [0, 0]
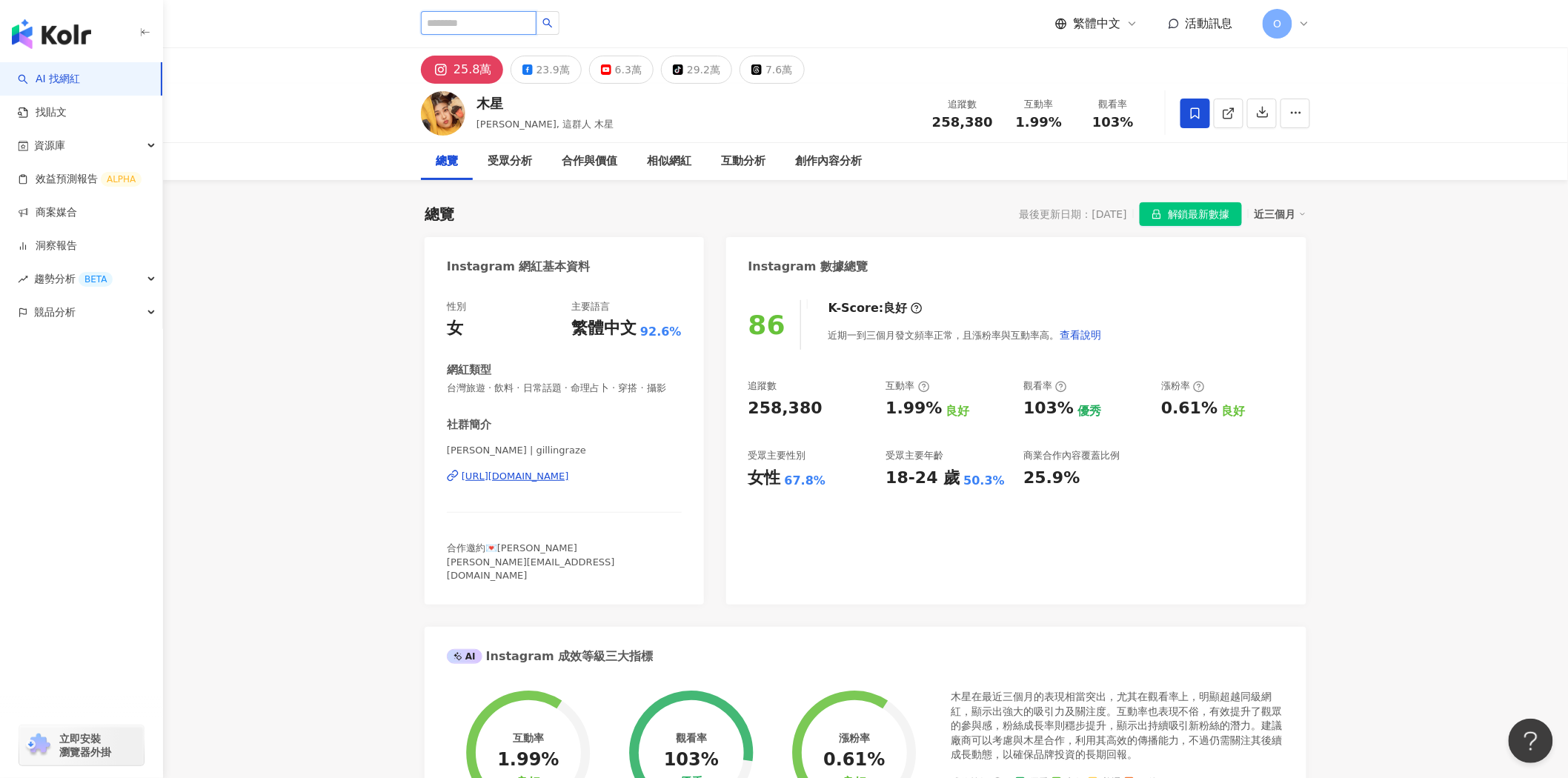
click at [492, 26] on input "search" at bounding box center [479, 23] width 116 height 24
click at [493, 22] on input "search" at bounding box center [479, 23] width 116 height 24
